Goal: Task Accomplishment & Management: Use online tool/utility

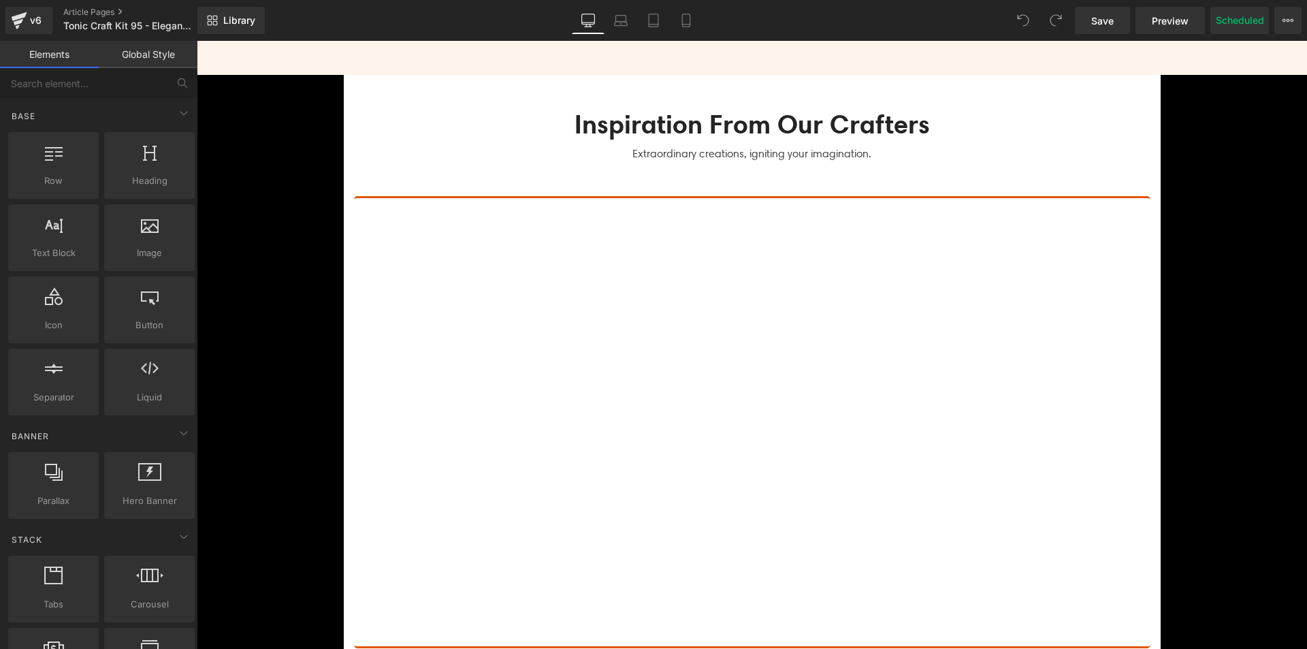
scroll to position [4493, 0]
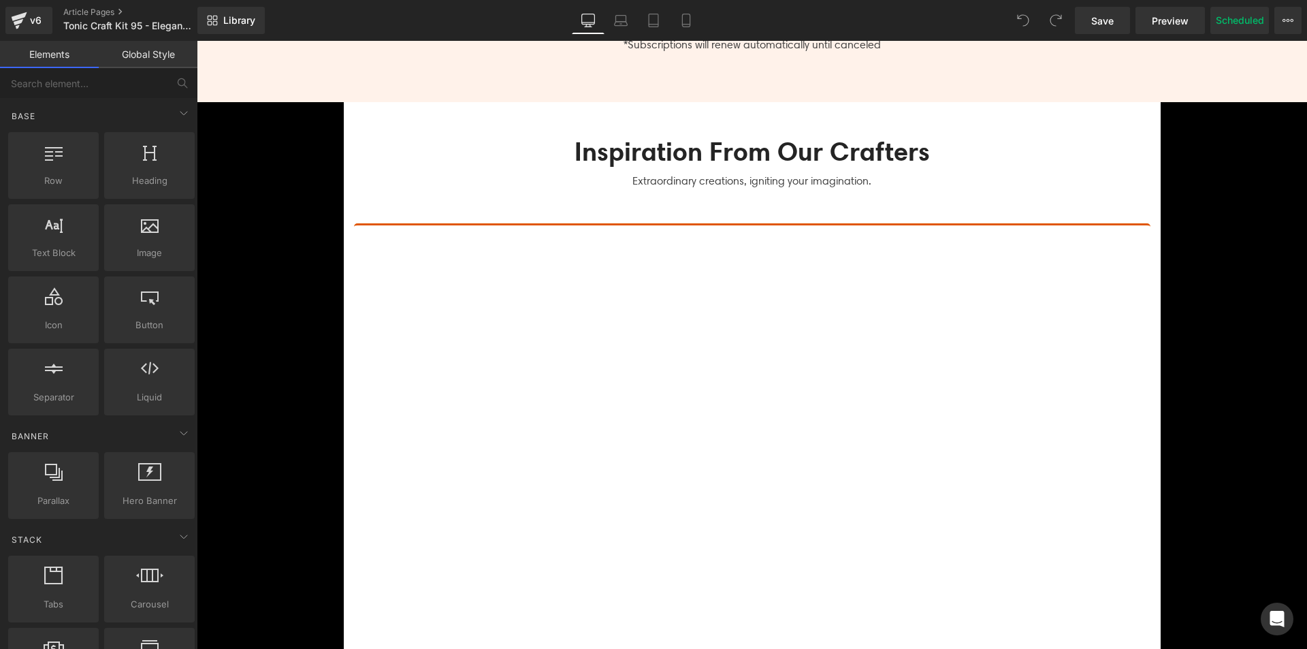
click at [590, 203] on div "Youtube Why You'll Love Our Premium Craft Kits Heading Our kits are the best mo…" at bounding box center [752, 527] width 817 height 677
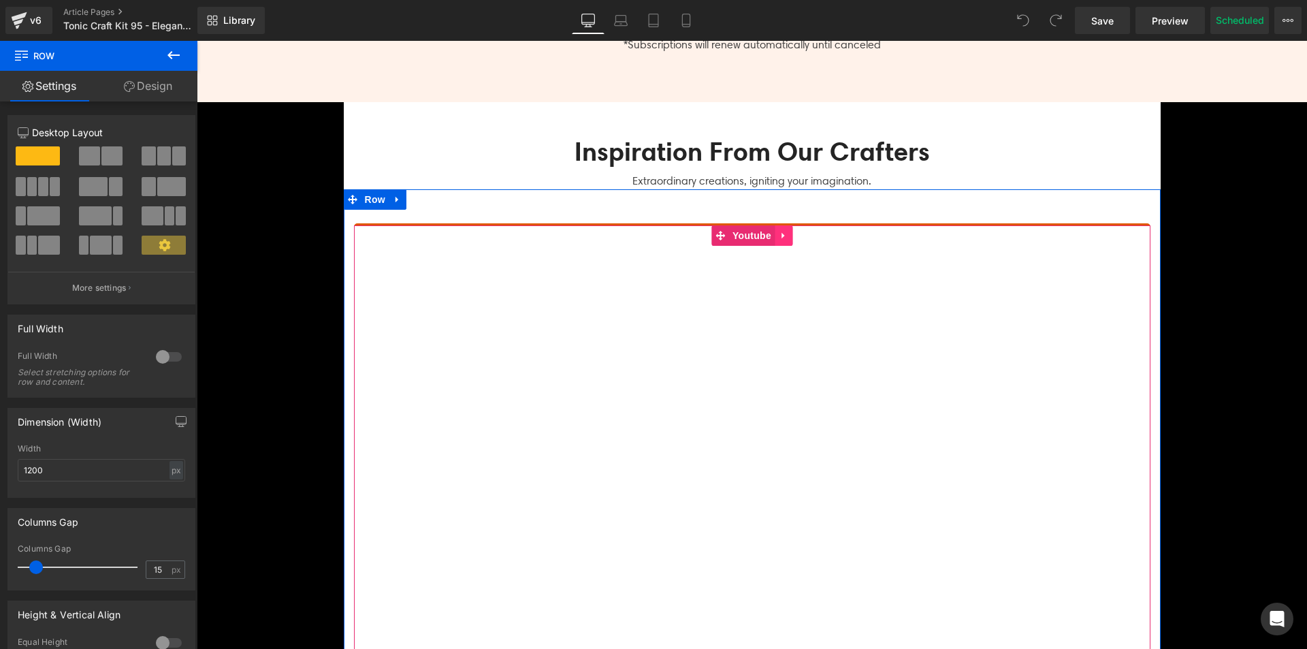
click at [779, 236] on icon at bounding box center [784, 235] width 10 height 10
click at [790, 234] on icon at bounding box center [793, 236] width 10 height 10
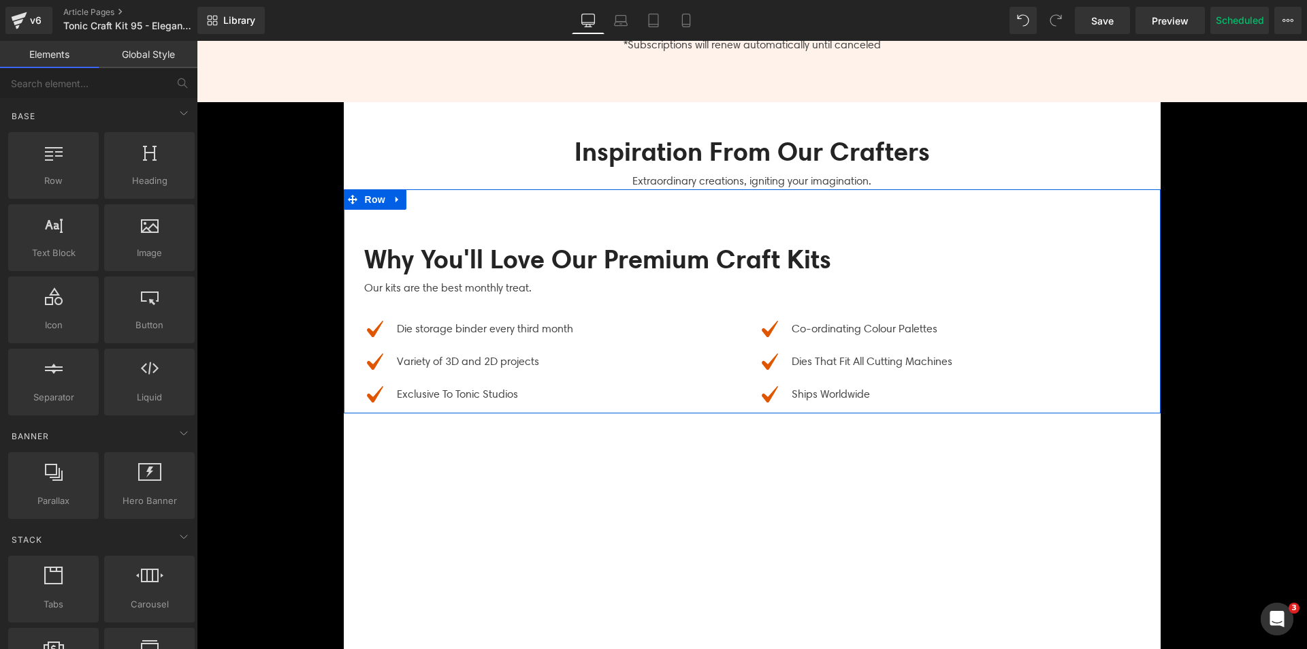
scroll to position [0, 0]
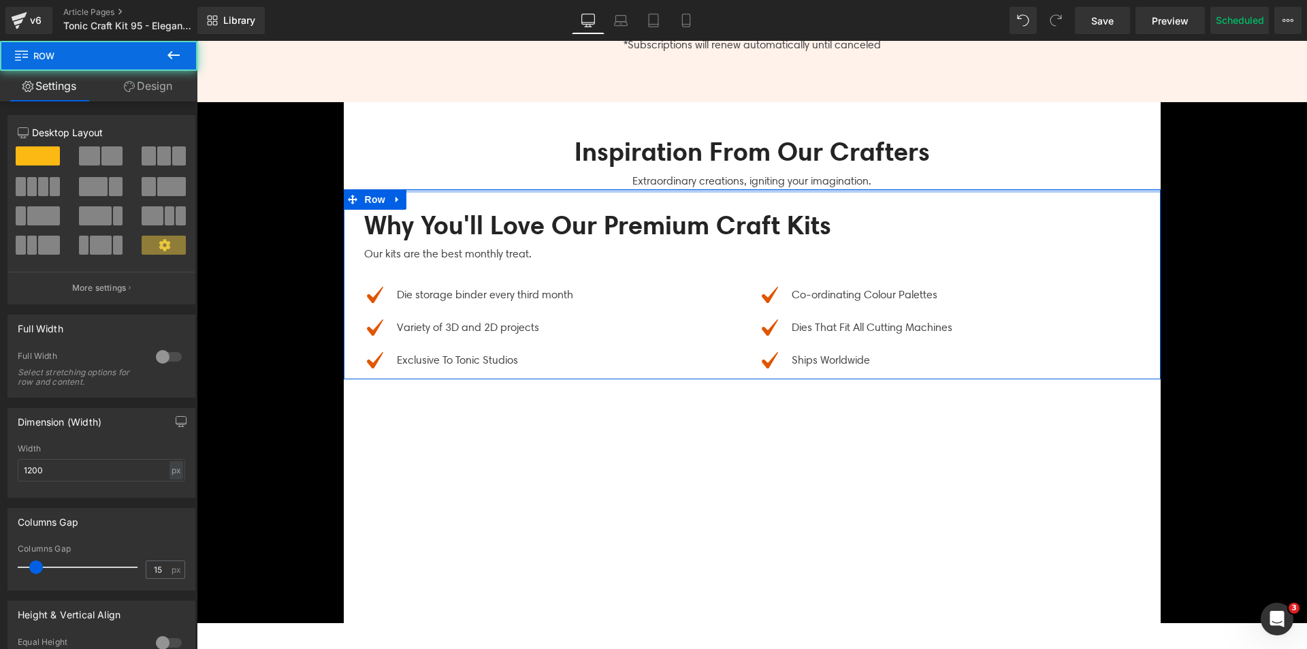
drag, startPoint x: 643, startPoint y: 189, endPoint x: 909, endPoint y: 110, distance: 278.3
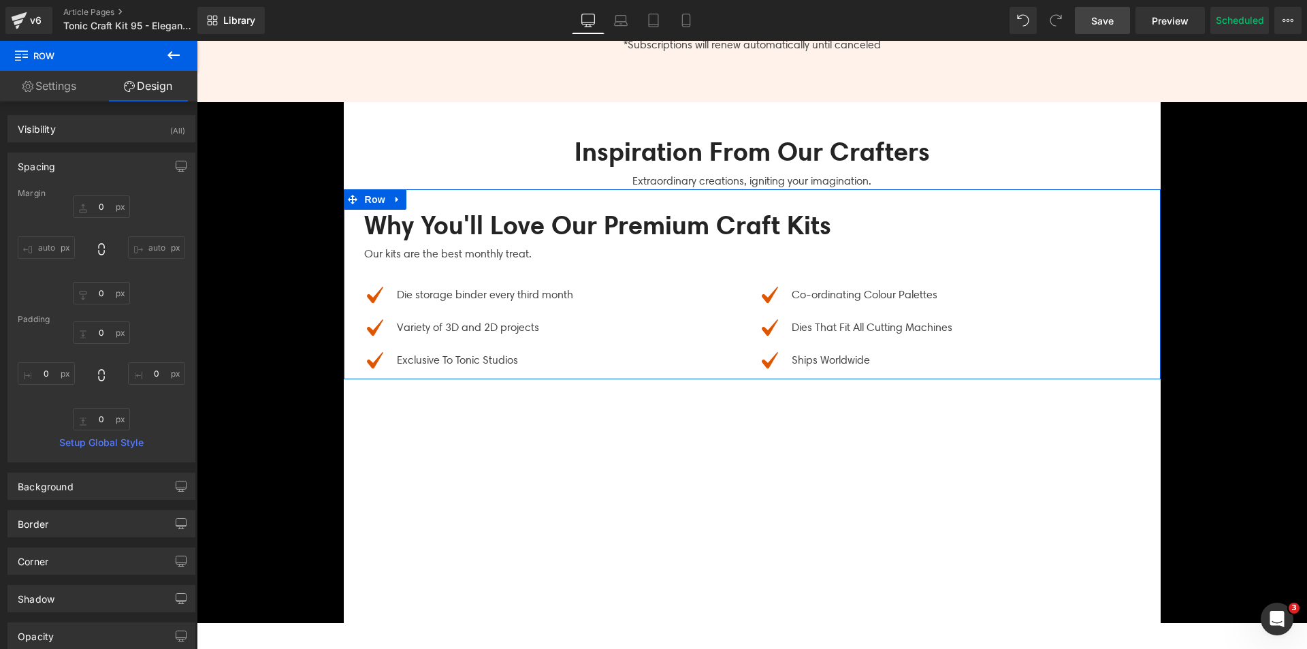
click at [1123, 12] on link "Save" at bounding box center [1102, 20] width 55 height 27
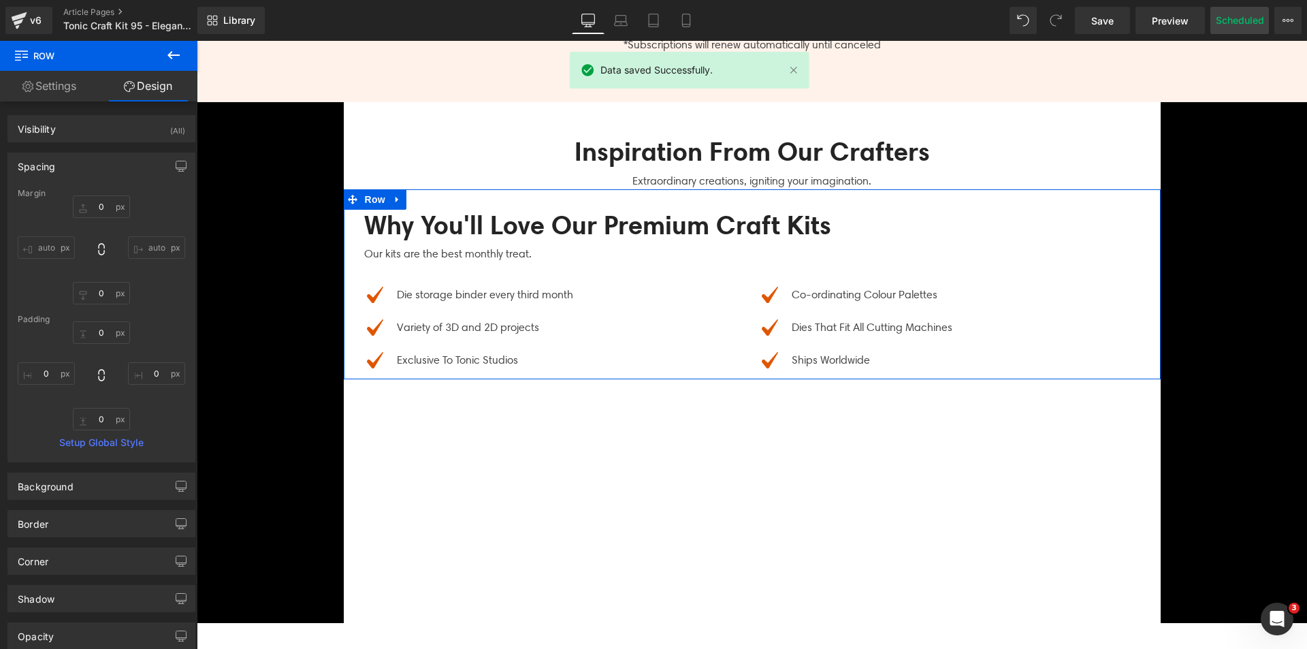
click at [1234, 29] on button "Scheduled" at bounding box center [1239, 20] width 59 height 27
select select
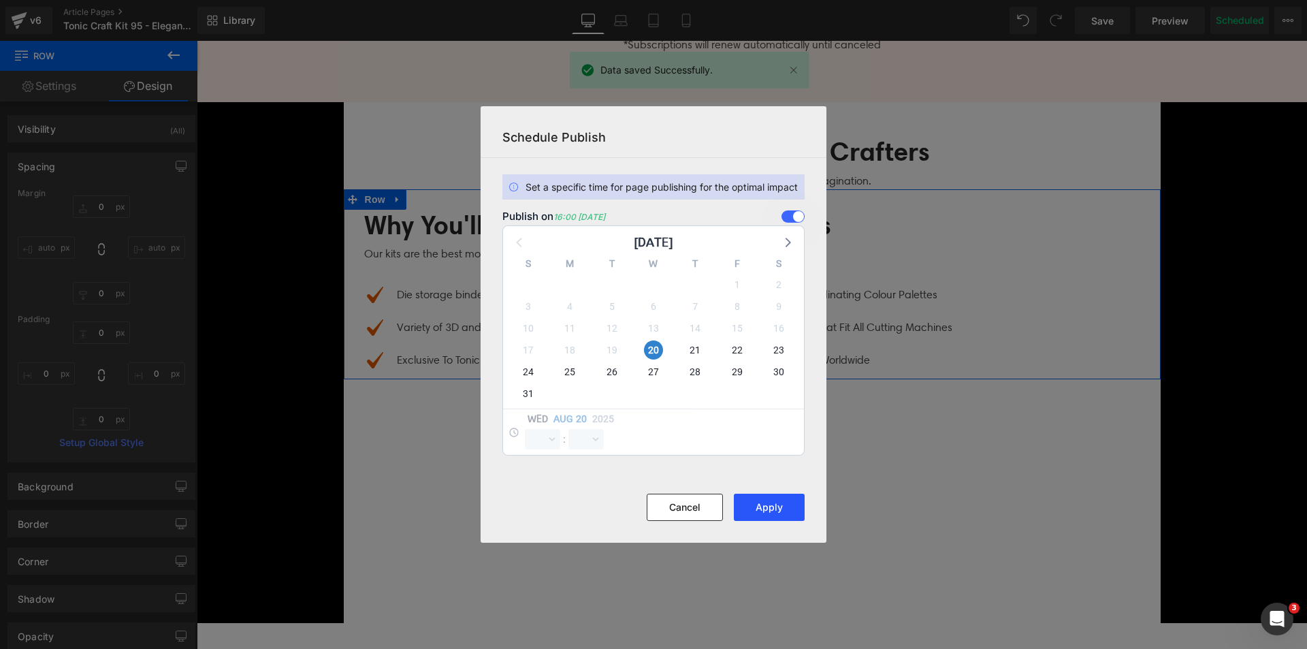
click at [753, 509] on button "Apply" at bounding box center [769, 507] width 71 height 27
